Goal: Information Seeking & Learning: Check status

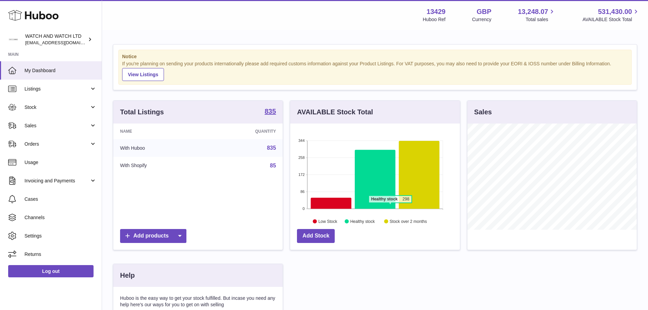
scroll to position [106, 171]
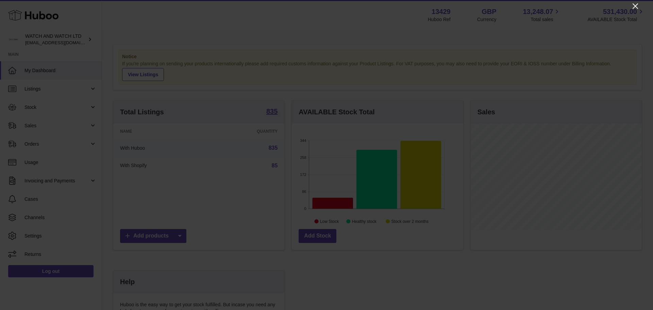
click at [632, 8] on icon "Close" at bounding box center [636, 6] width 8 height 8
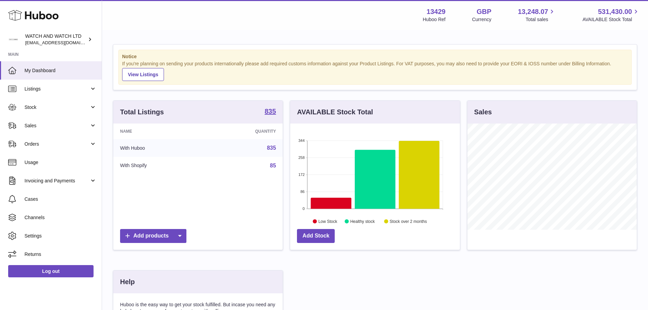
scroll to position [340165, 340102]
click at [24, 130] on link "Sales" at bounding box center [51, 125] width 102 height 18
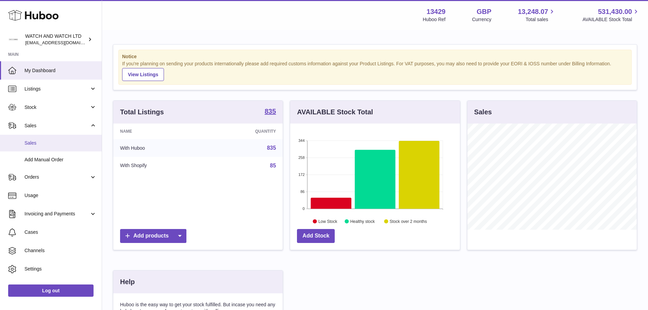
click at [43, 144] on span "Sales" at bounding box center [60, 143] width 72 height 6
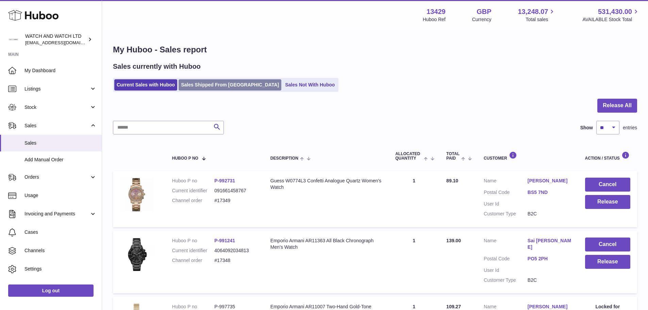
click at [196, 86] on link "Sales Shipped From Huboo" at bounding box center [230, 84] width 103 height 11
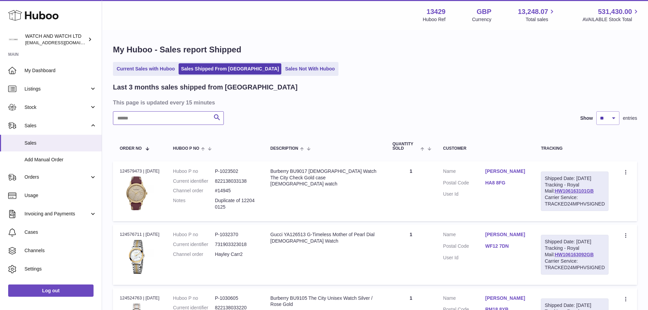
click at [186, 120] on input "text" at bounding box center [168, 118] width 111 height 14
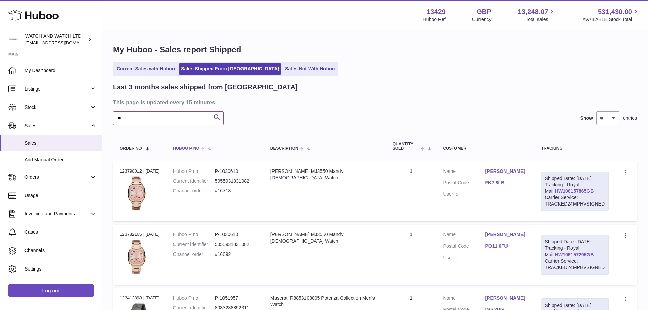
type input "*"
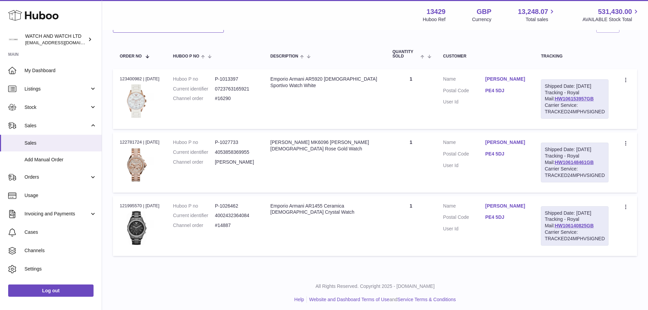
scroll to position [80, 0]
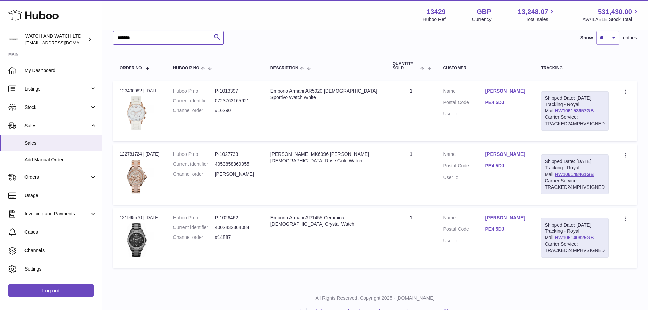
type input "*******"
click at [317, 160] on div "Michael Kors MK6096 Wren Ladies Rose Gold Watch" at bounding box center [325, 157] width 109 height 13
click at [132, 157] on div "Order no 122781724 | 13th Aug" at bounding box center [140, 154] width 40 height 6
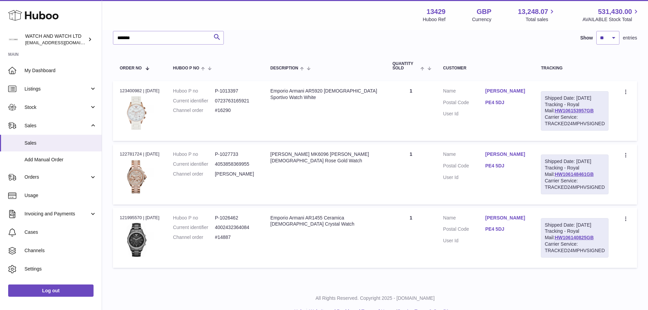
copy div "122781724"
